Goal: Transaction & Acquisition: Purchase product/service

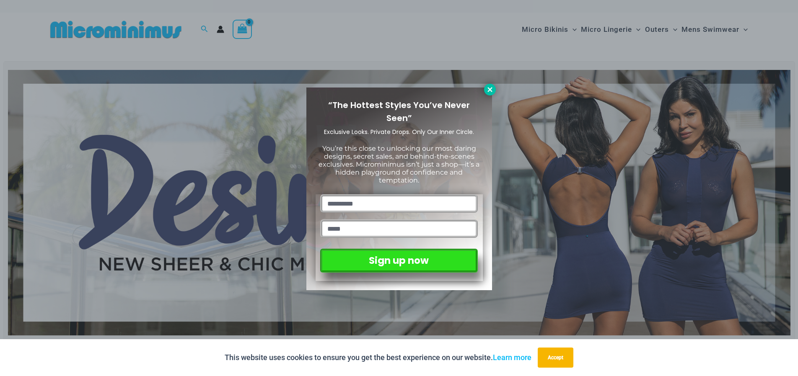
click at [488, 91] on icon at bounding box center [489, 89] width 5 height 5
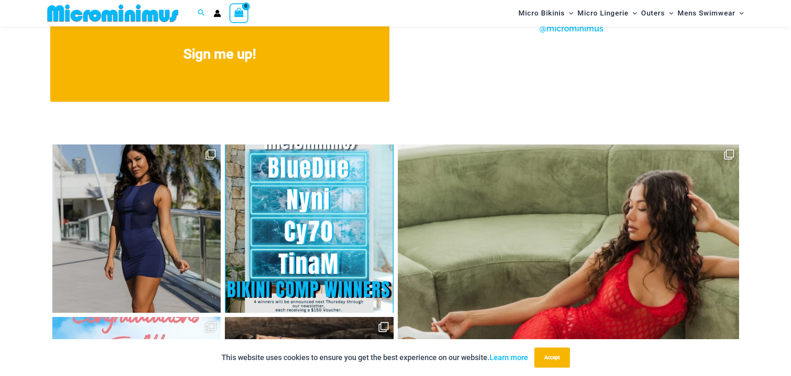
scroll to position [3596, 0]
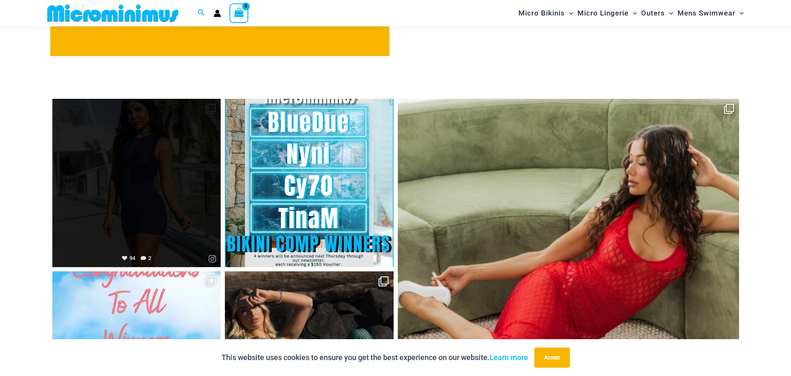
click at [151, 186] on link "Open" at bounding box center [136, 183] width 169 height 169
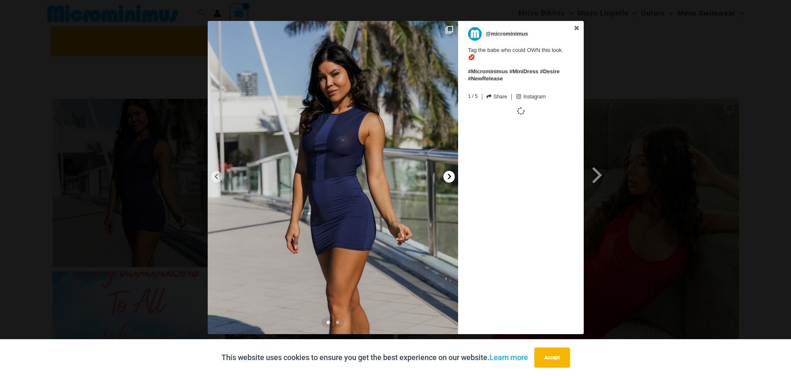
click at [447, 175] on icon at bounding box center [450, 176] width 6 height 6
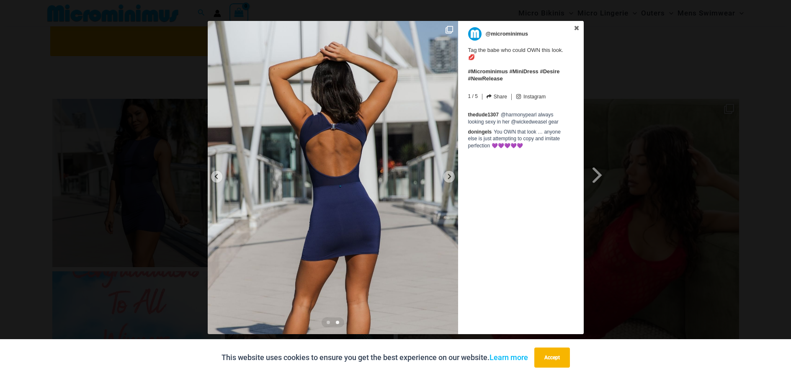
click at [682, 124] on div "Previous Slide Next Slide @microminimus Tag the babe who could OWN this look. 💋…" at bounding box center [395, 178] width 791 height 315
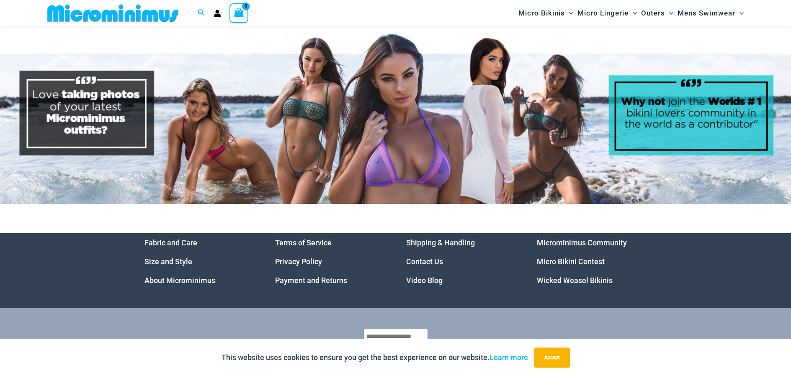
scroll to position [4039, 0]
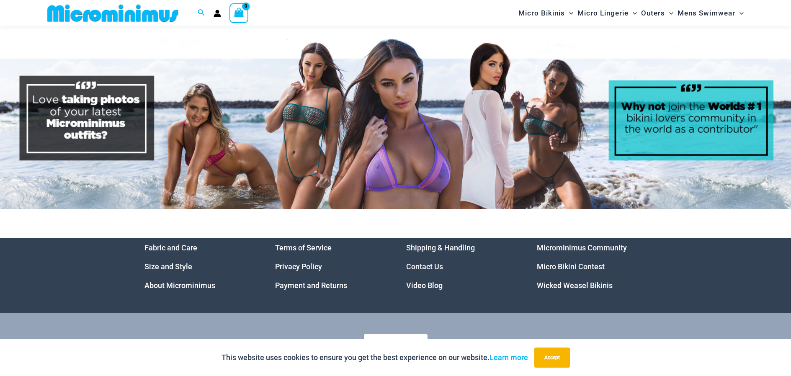
click at [342, 120] on img at bounding box center [395, 124] width 791 height 170
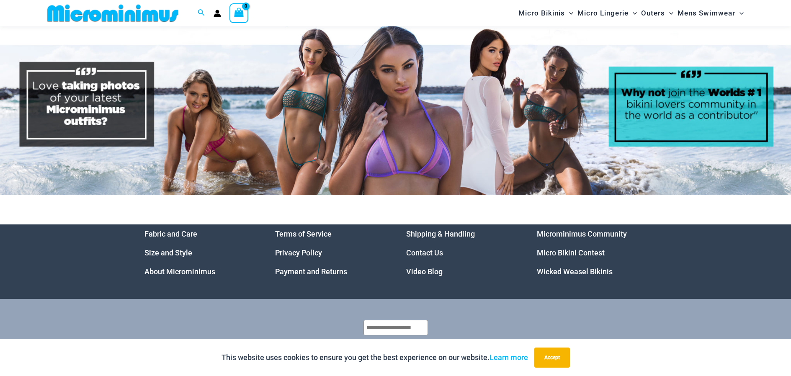
scroll to position [4081, 0]
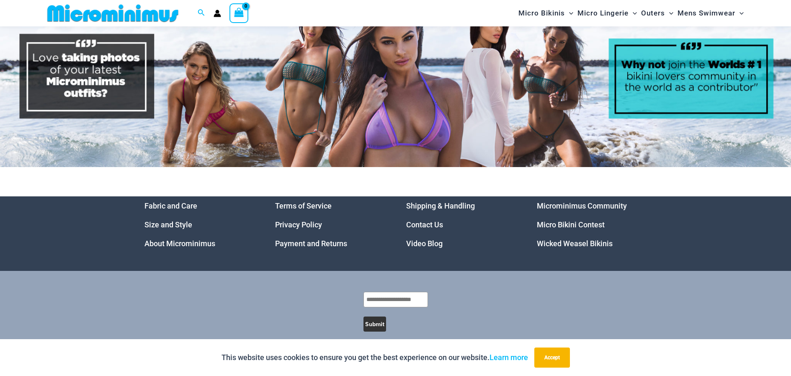
click at [112, 5] on img at bounding box center [113, 13] width 138 height 19
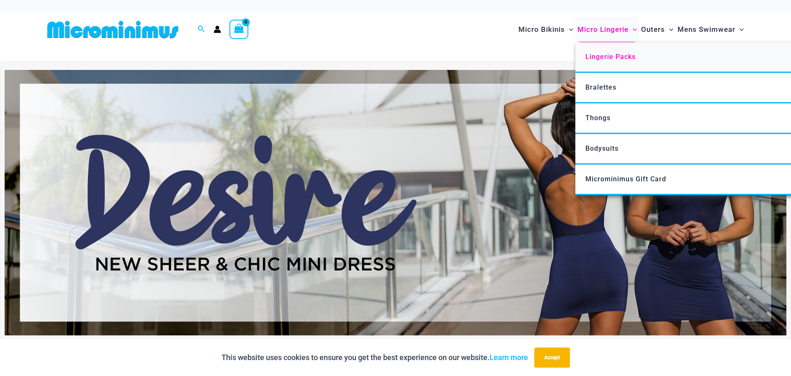
click at [589, 65] on link "Lingerie Packs" at bounding box center [700, 57] width 249 height 31
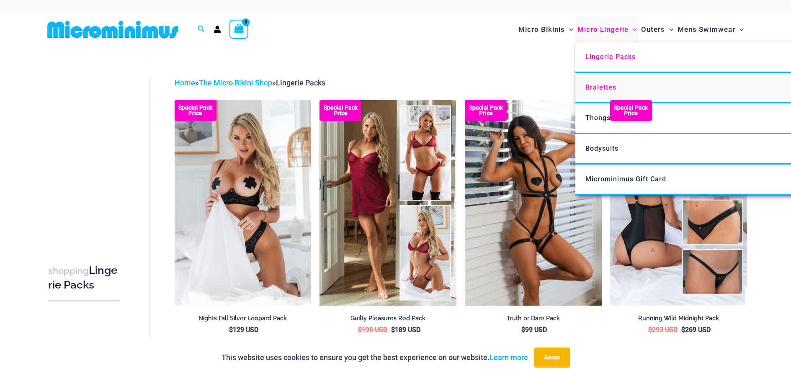
click at [602, 90] on span "Bralettes" at bounding box center [601, 87] width 31 height 8
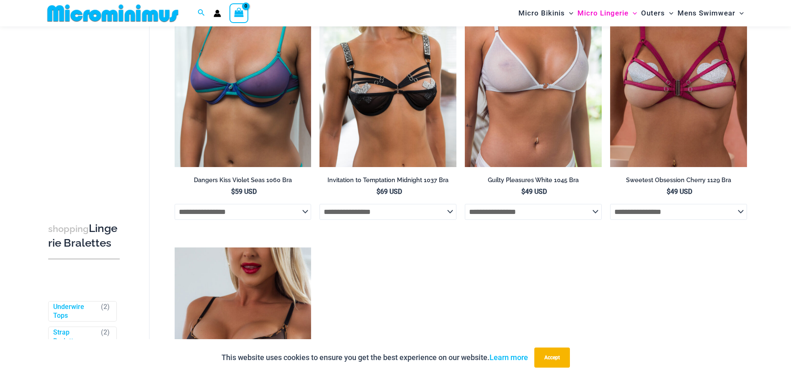
scroll to position [496, 0]
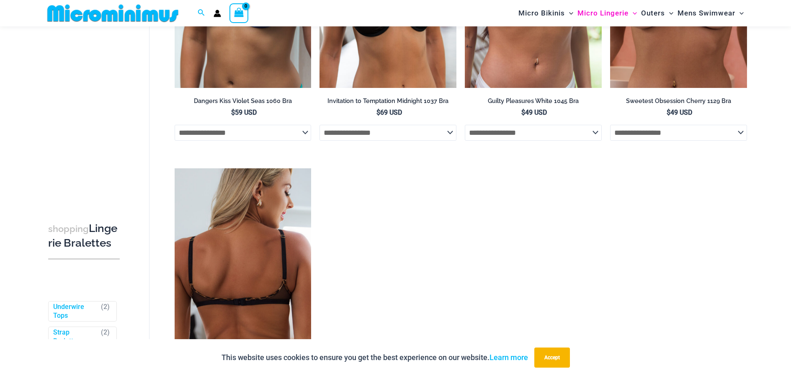
click at [252, 218] on img at bounding box center [243, 270] width 137 height 205
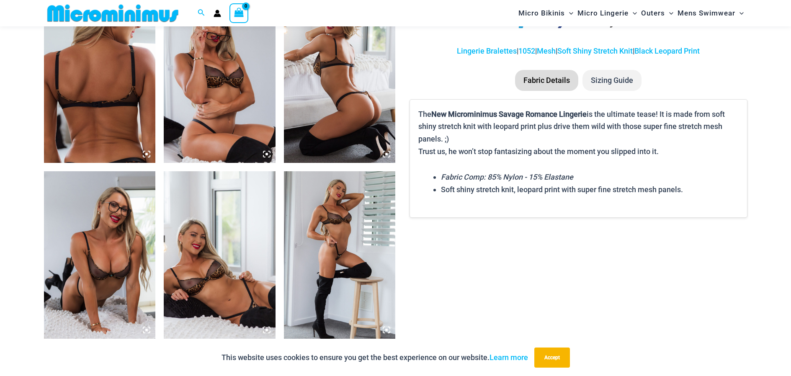
scroll to position [621, 0]
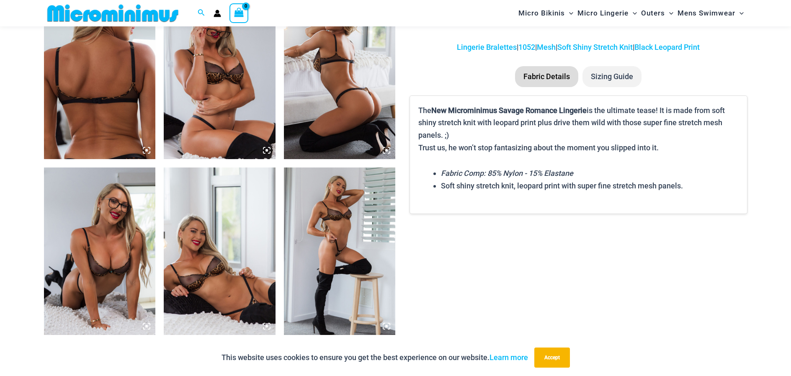
click at [201, 133] on img at bounding box center [220, 76] width 112 height 168
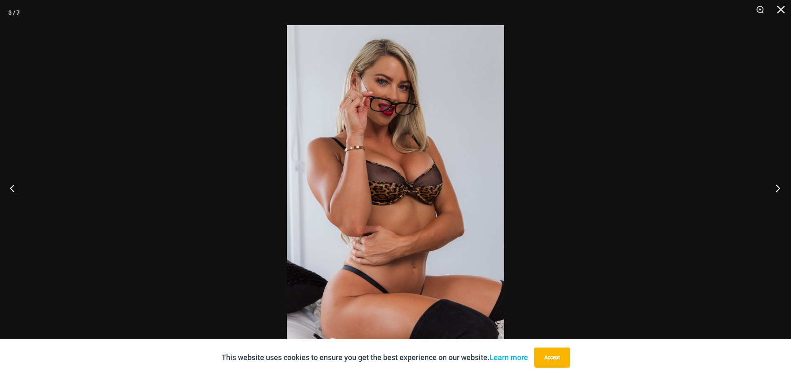
click at [774, 189] on button "Next" at bounding box center [775, 188] width 31 height 42
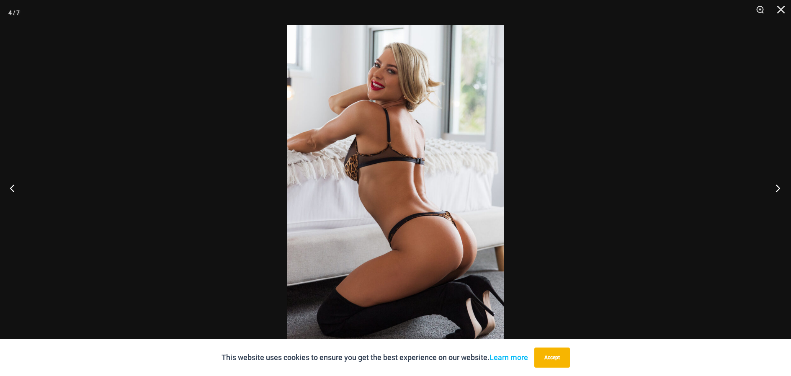
click at [774, 189] on button "Next" at bounding box center [775, 188] width 31 height 42
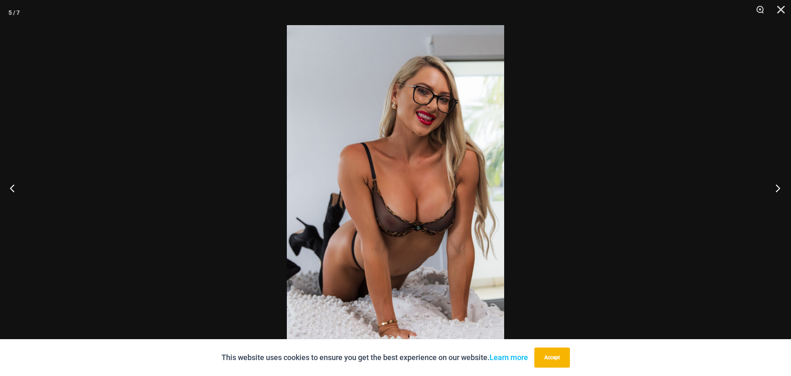
click at [774, 189] on button "Next" at bounding box center [775, 188] width 31 height 42
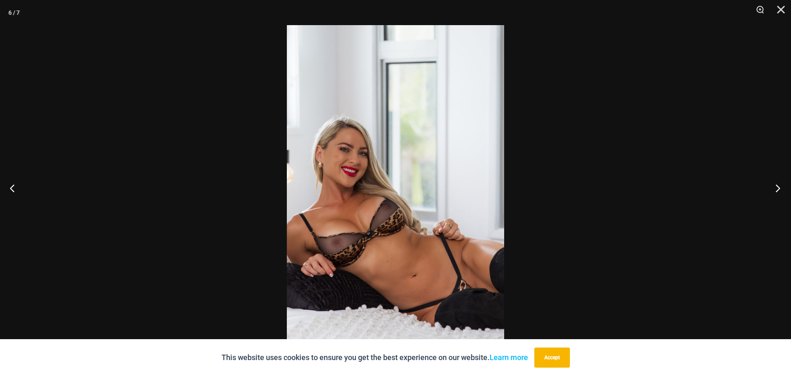
click at [769, 185] on button "Next" at bounding box center [775, 188] width 31 height 42
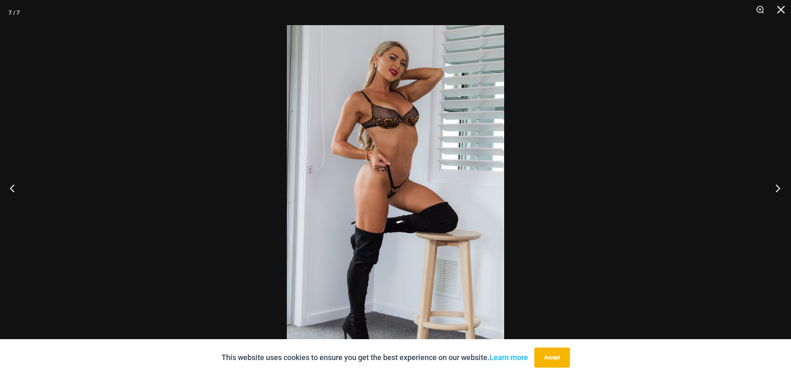
click at [769, 185] on button "Next" at bounding box center [775, 188] width 31 height 42
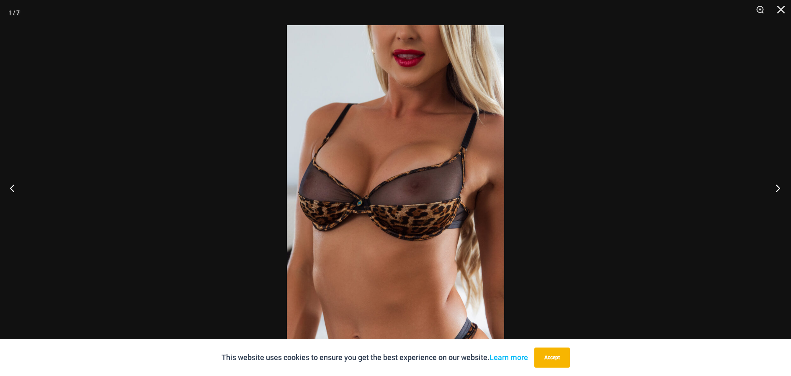
click at [769, 185] on button "Next" at bounding box center [775, 188] width 31 height 42
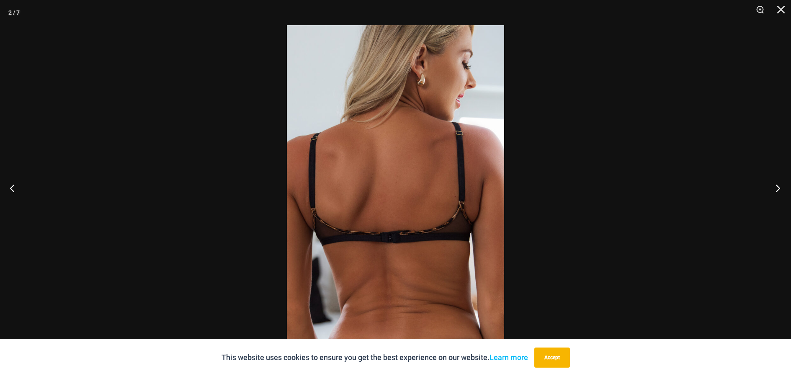
click at [769, 185] on button "Next" at bounding box center [775, 188] width 31 height 42
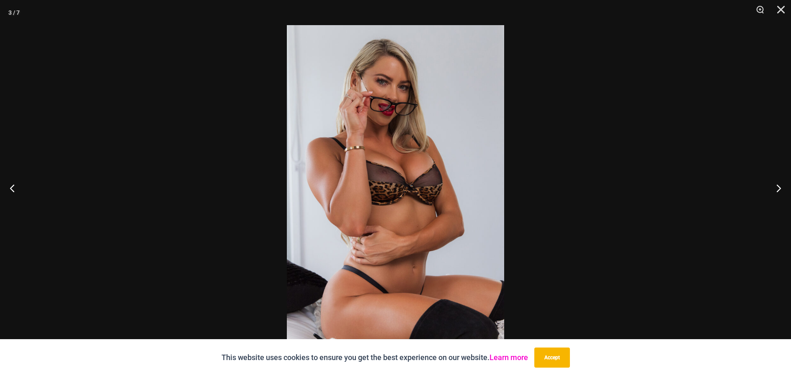
click at [498, 357] on link "Learn more" at bounding box center [509, 357] width 39 height 9
click at [560, 359] on button "Accept" at bounding box center [553, 358] width 36 height 20
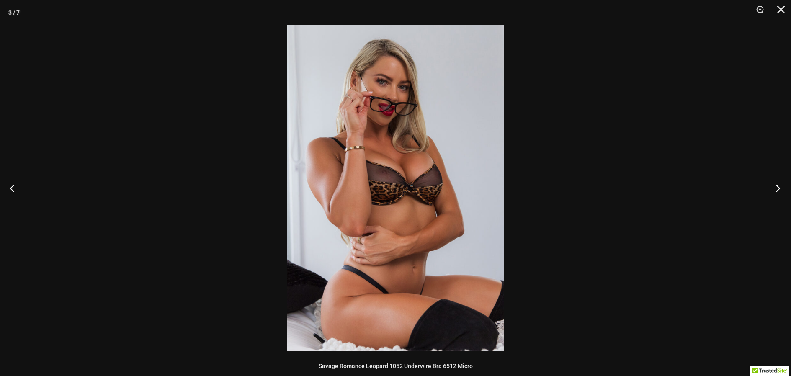
click at [771, 191] on button "Next" at bounding box center [775, 188] width 31 height 42
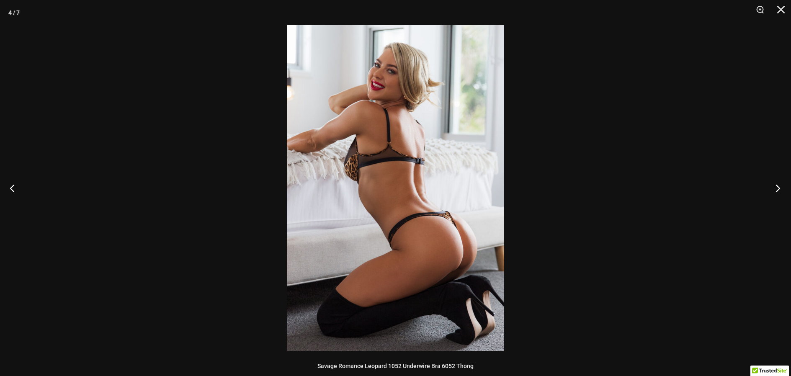
click at [779, 186] on button "Next" at bounding box center [775, 188] width 31 height 42
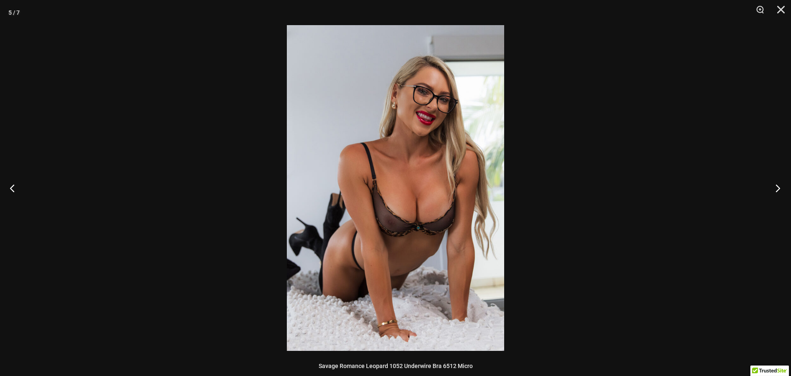
click at [778, 186] on button "Next" at bounding box center [775, 188] width 31 height 42
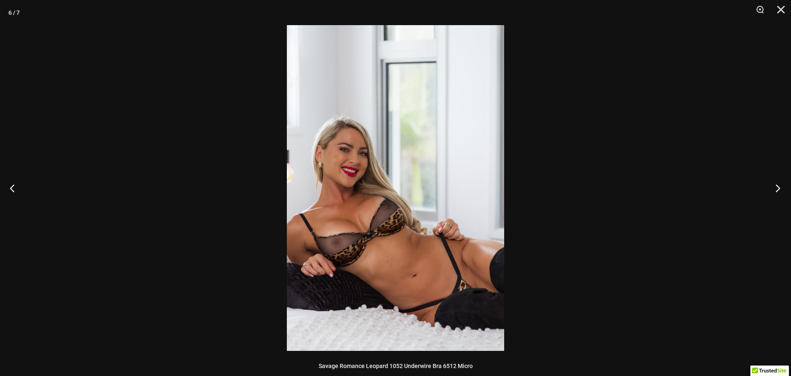
click at [778, 186] on button "Next" at bounding box center [775, 188] width 31 height 42
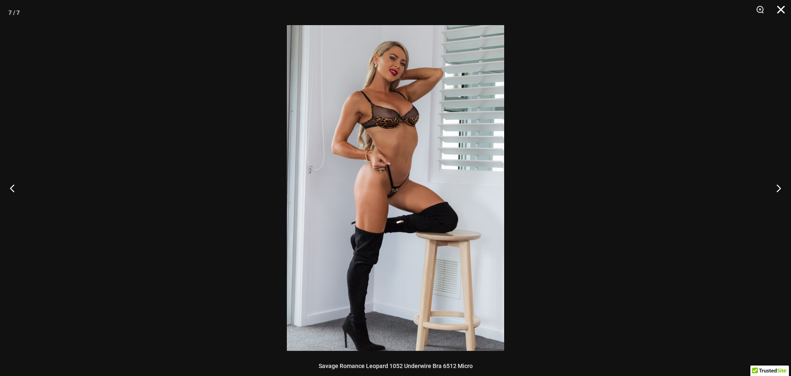
click at [786, 11] on button "Close" at bounding box center [778, 12] width 21 height 25
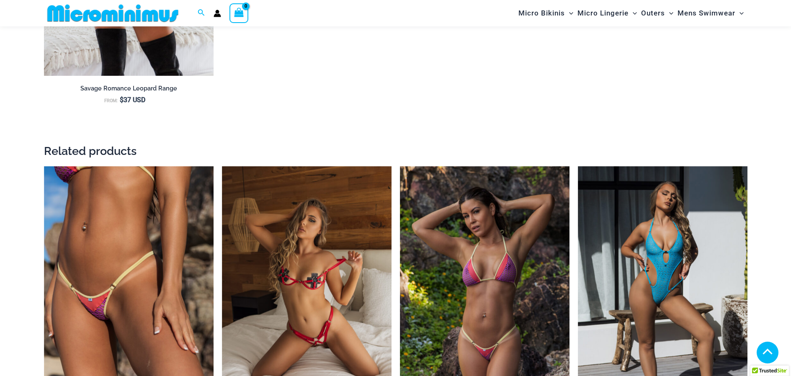
scroll to position [1208, 0]
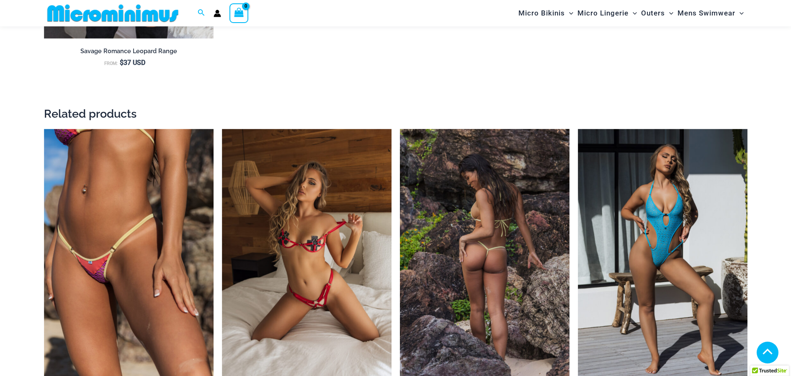
click at [461, 234] on img at bounding box center [485, 256] width 170 height 255
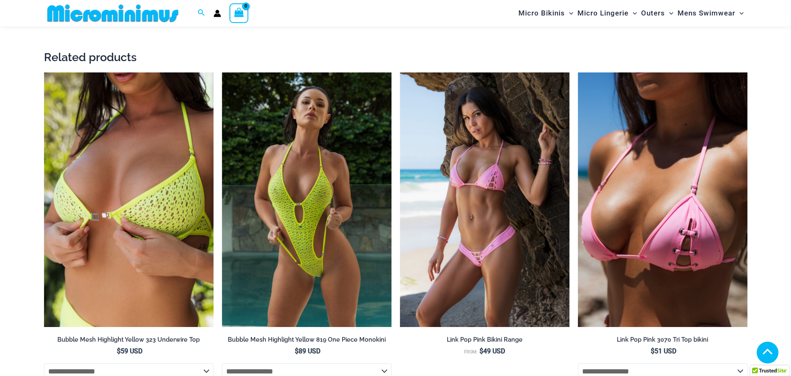
scroll to position [1297, 0]
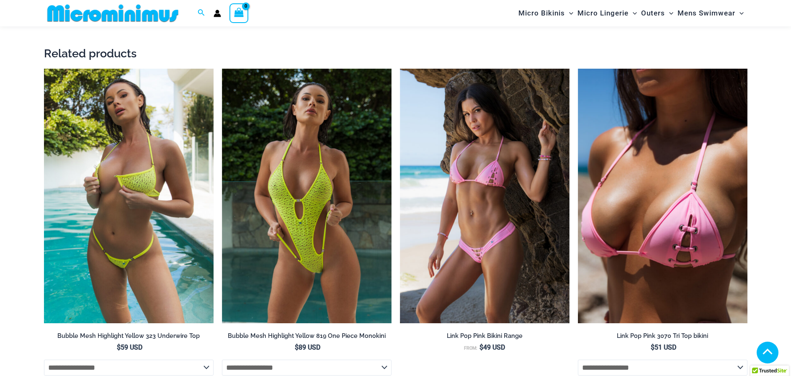
click at [132, 168] on img at bounding box center [129, 196] width 170 height 255
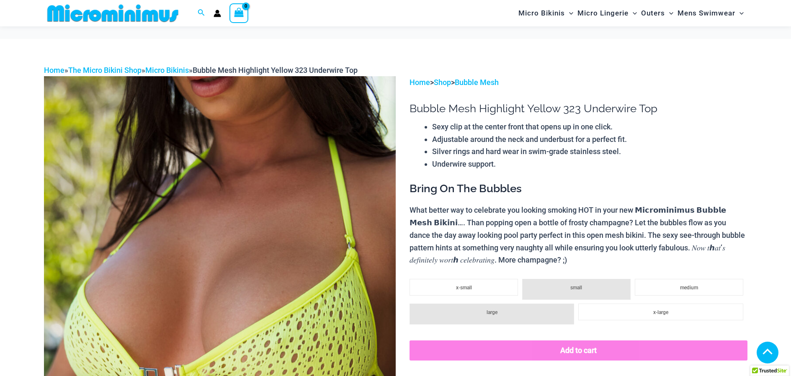
scroll to position [461, 0]
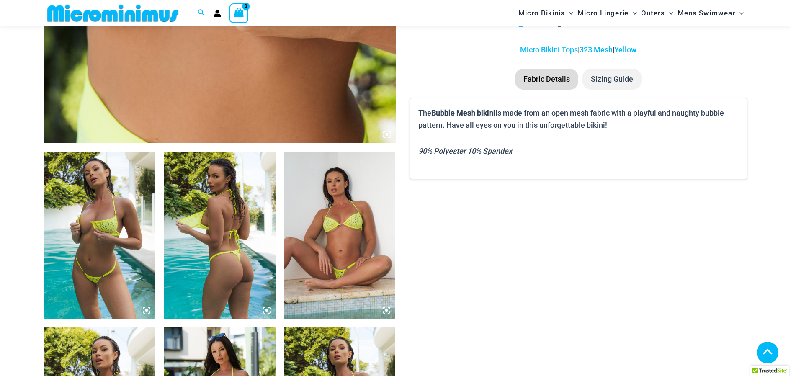
click at [218, 213] on img at bounding box center [220, 236] width 112 height 168
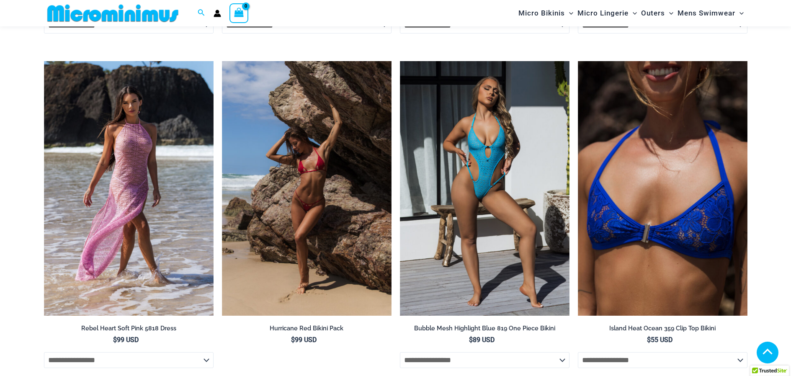
scroll to position [2598, 0]
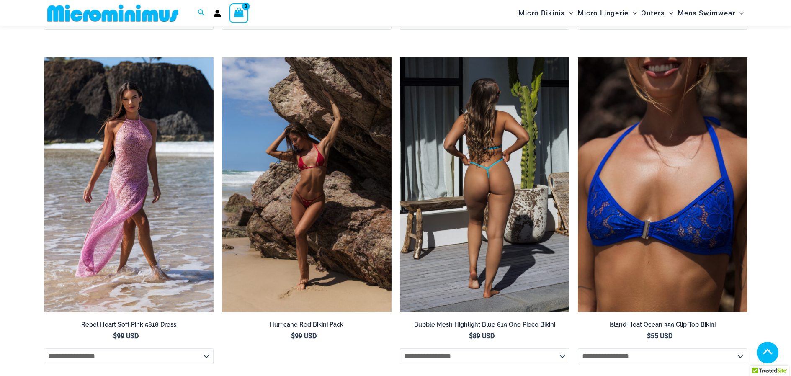
click at [483, 171] on img at bounding box center [485, 184] width 170 height 255
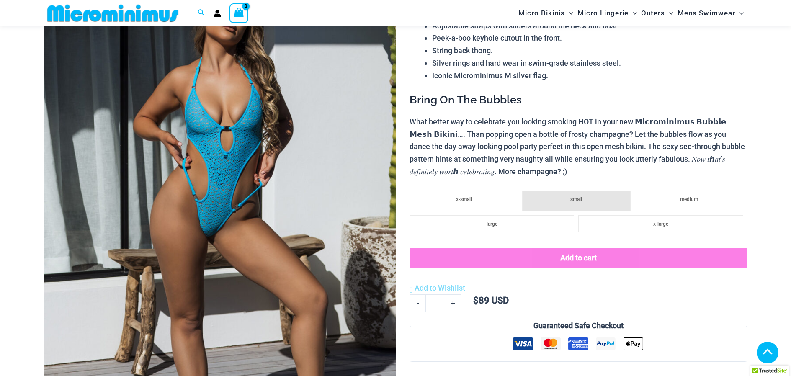
scroll to position [160, 0]
